Goal: Information Seeking & Learning: Find specific fact

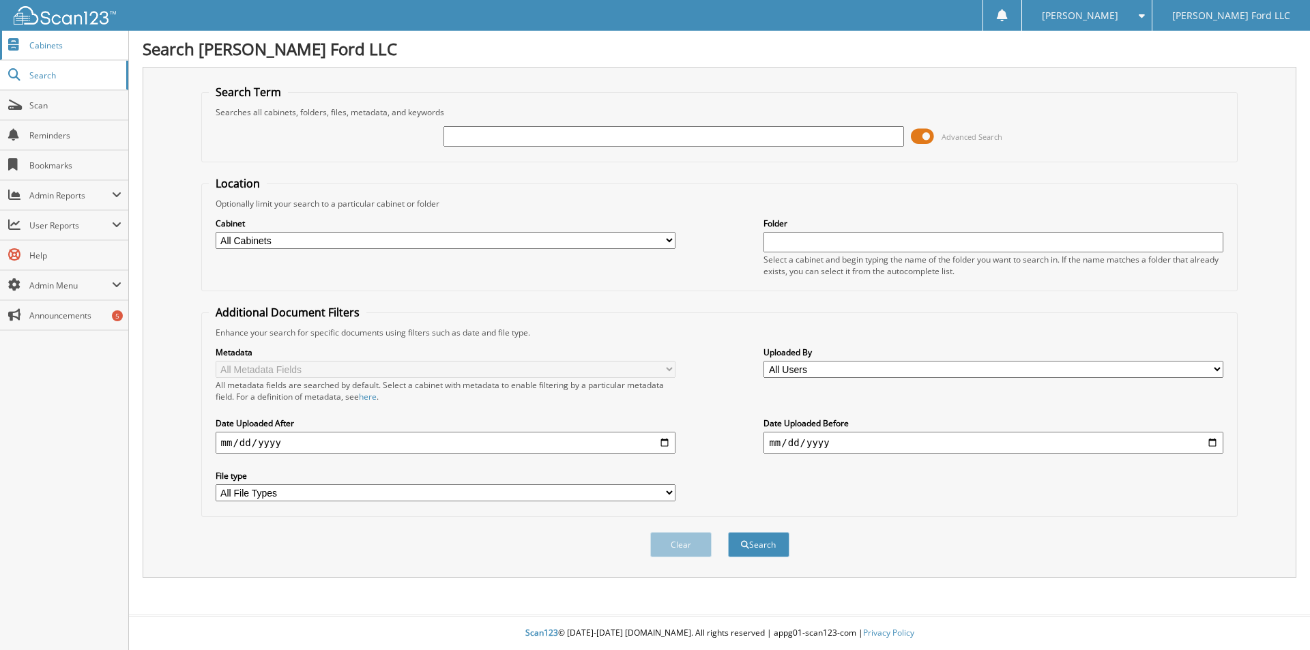
click at [41, 47] on span "Cabinets" at bounding box center [75, 46] width 92 height 12
click at [53, 38] on link "Cabinets" at bounding box center [64, 45] width 128 height 29
click at [813, 241] on input "text" at bounding box center [994, 242] width 460 height 20
click at [728, 532] on button "Search" at bounding box center [758, 544] width 61 height 25
type input "5"
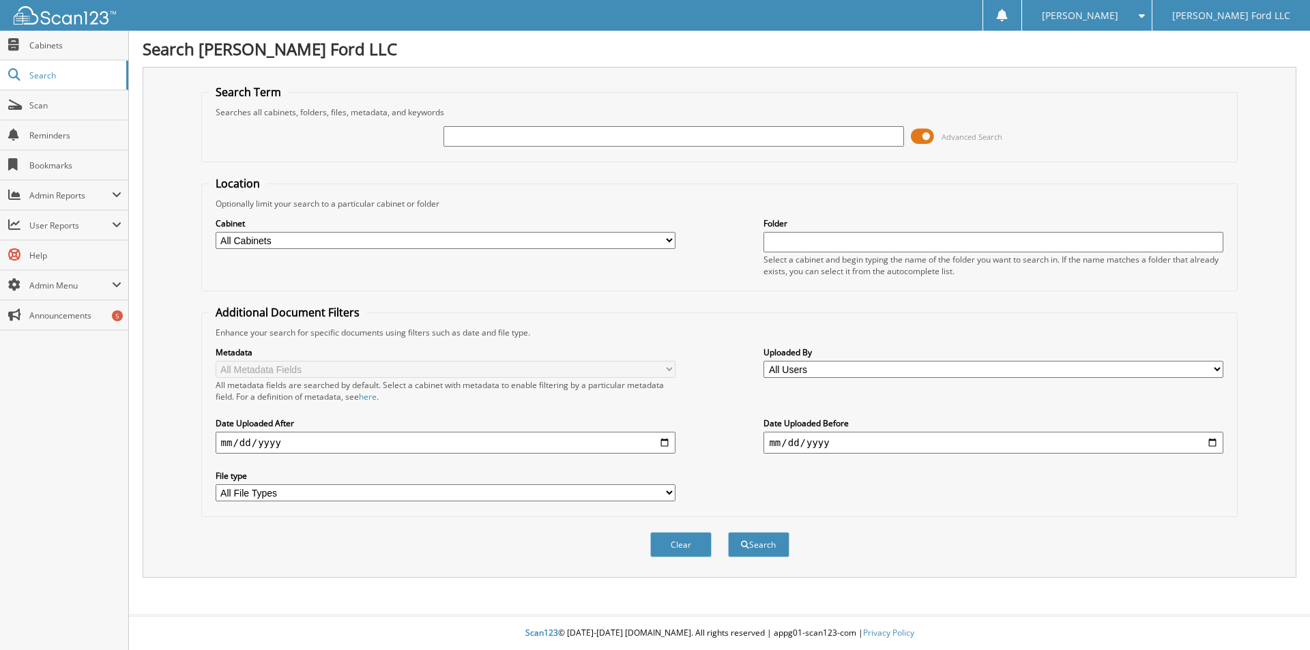
click at [493, 141] on input "text" at bounding box center [674, 136] width 460 height 20
type input "55155"
click at [775, 545] on button "Search" at bounding box center [758, 544] width 61 height 25
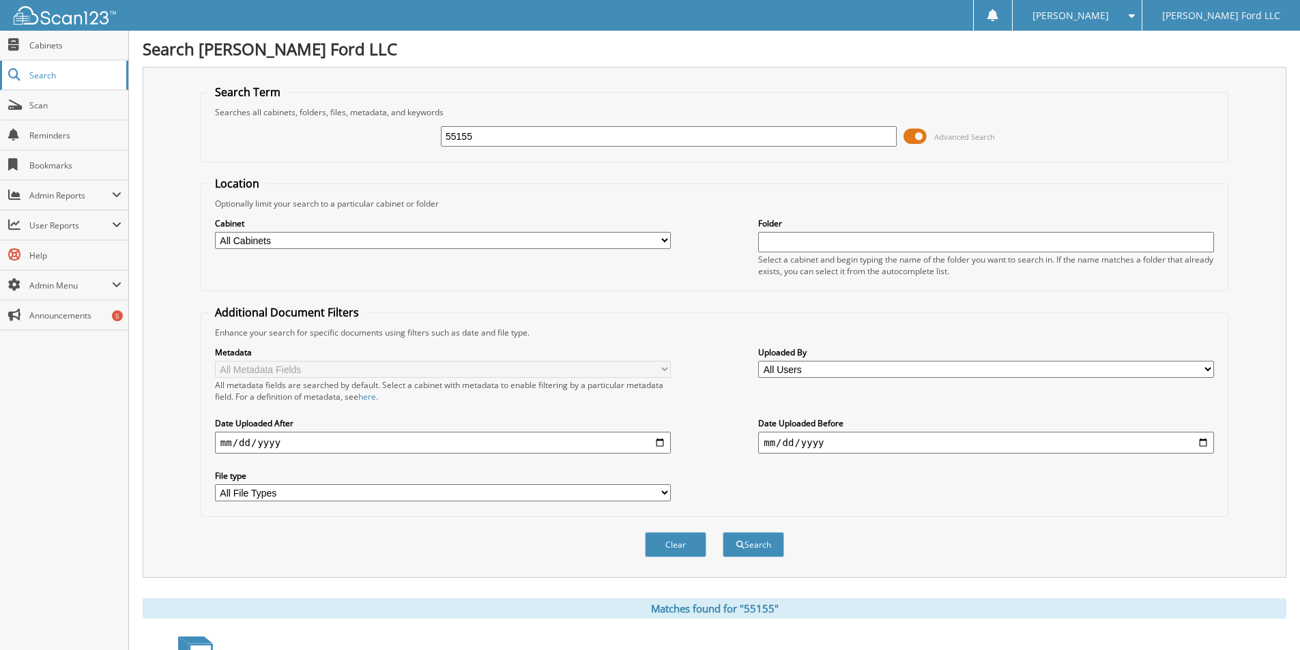
click at [48, 79] on span "Search" at bounding box center [74, 76] width 90 height 12
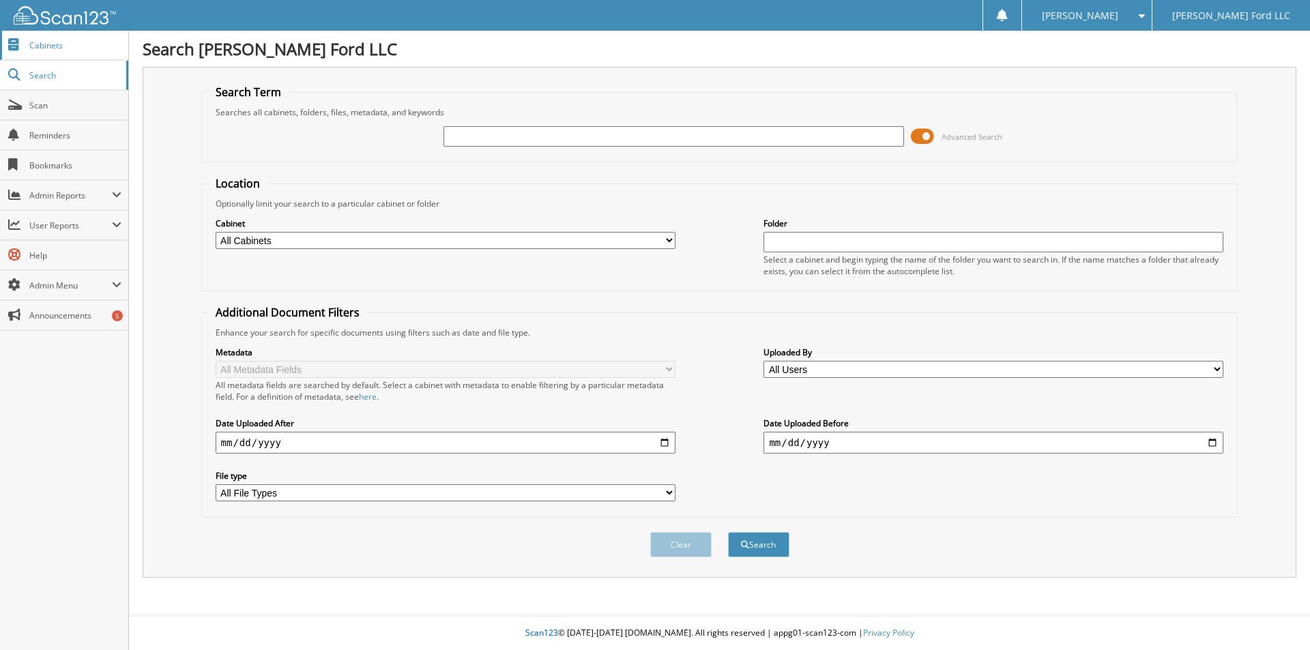
click at [52, 43] on span "Cabinets" at bounding box center [75, 46] width 92 height 12
click at [532, 141] on input "text" at bounding box center [674, 136] width 460 height 20
type input "nabours, john"
click at [728, 532] on button "Search" at bounding box center [758, 544] width 61 height 25
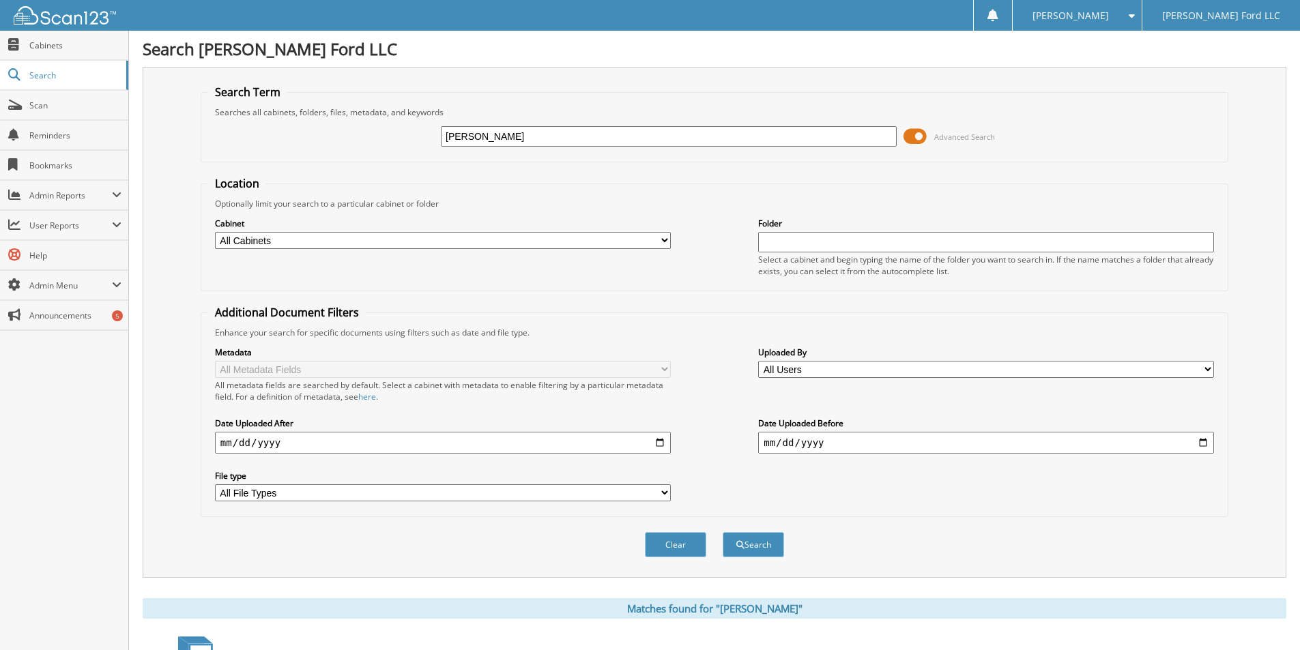
drag, startPoint x: 534, startPoint y: 137, endPoint x: 410, endPoint y: 132, distance: 124.3
click at [410, 132] on div "[PERSON_NAME] Advanced Search" at bounding box center [714, 136] width 1013 height 37
type input "quail"
click at [723, 532] on button "Search" at bounding box center [753, 544] width 61 height 25
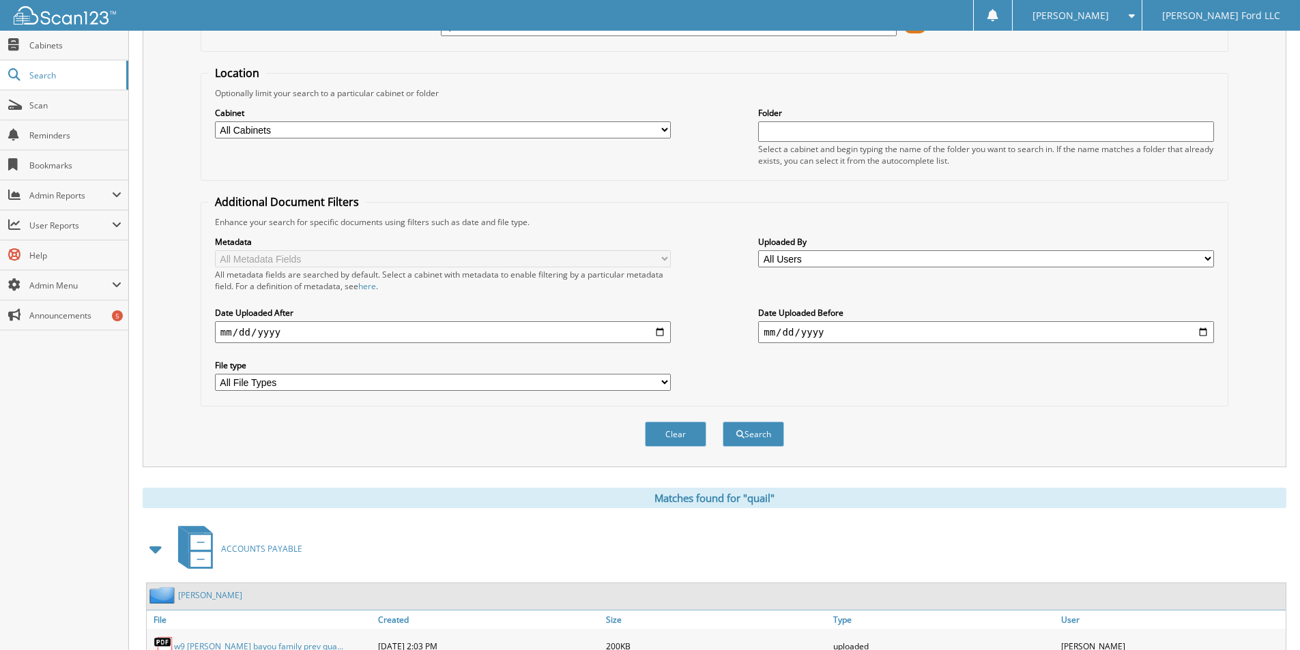
scroll to position [200, 0]
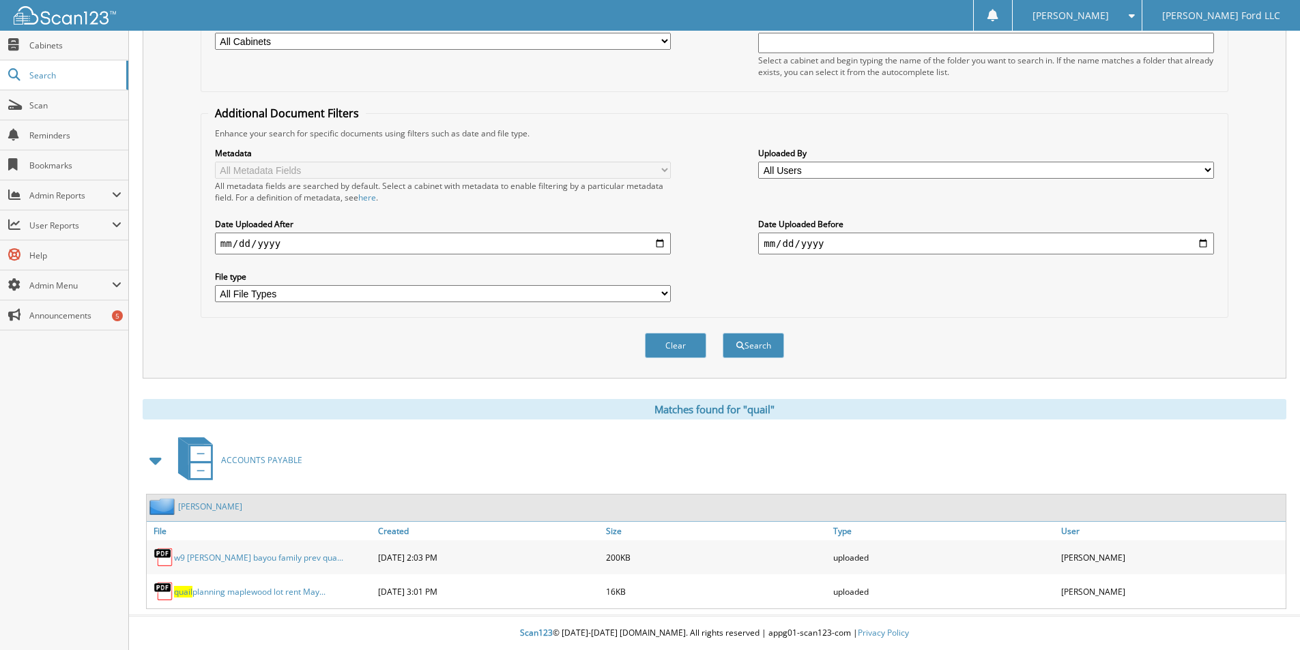
click at [266, 590] on link "quail planning maplewood lot rent May..." at bounding box center [250, 592] width 152 height 12
click at [57, 48] on span "Cabinets" at bounding box center [75, 46] width 92 height 12
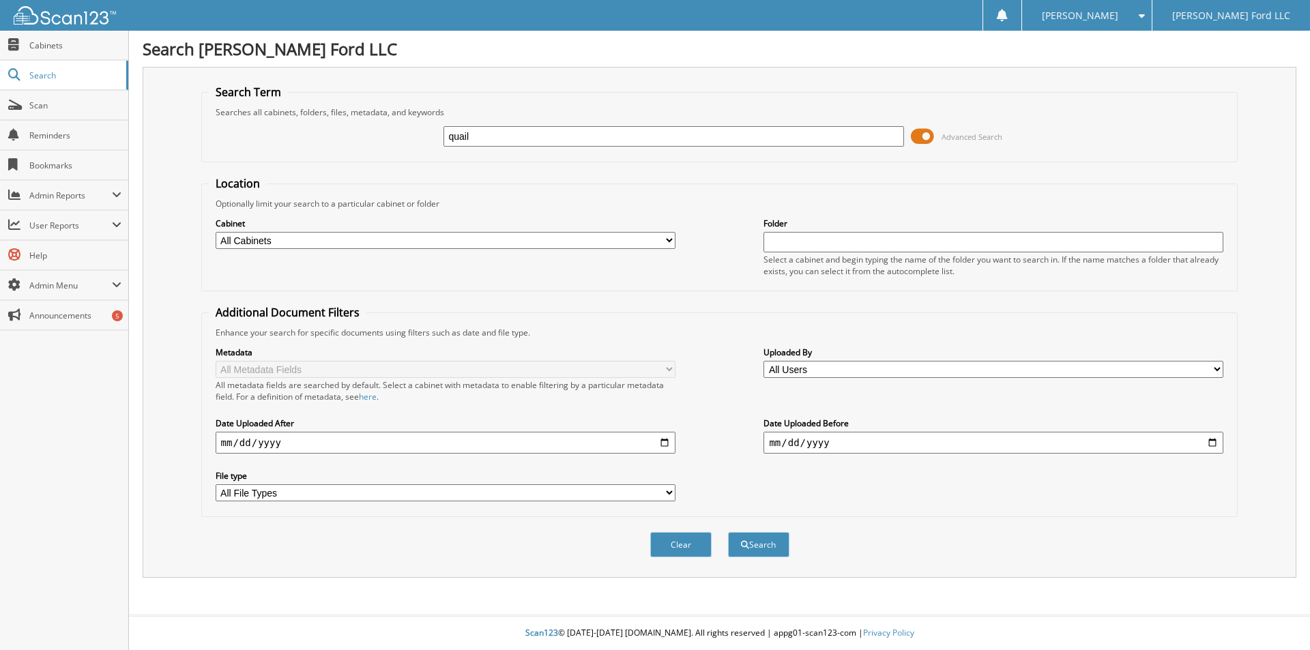
type input "quail"
click at [728, 532] on button "Search" at bounding box center [758, 544] width 61 height 25
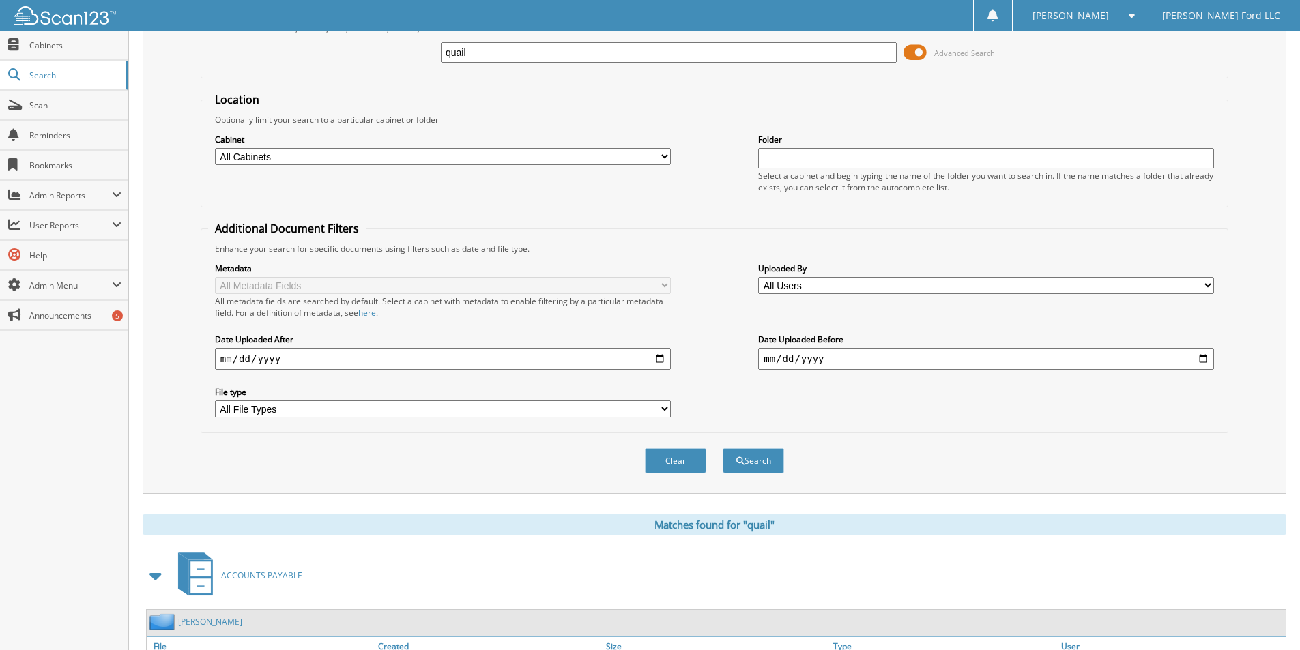
scroll to position [200, 0]
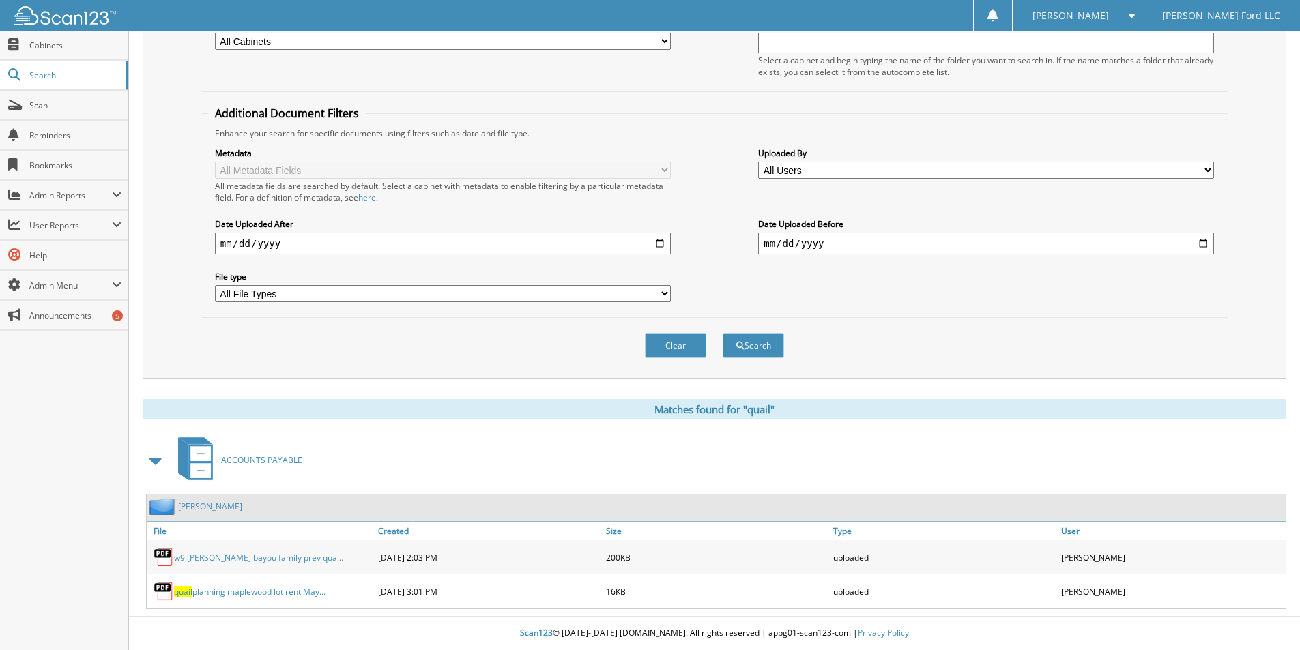
click at [218, 560] on link "w9 john nabours bayou family prev qua..." at bounding box center [258, 558] width 169 height 12
click at [225, 556] on link "w9 john nabours bayou family prev qua..." at bounding box center [258, 558] width 169 height 12
click at [163, 551] on img at bounding box center [164, 557] width 20 height 20
click at [161, 556] on img at bounding box center [164, 557] width 20 height 20
